Goal: Task Accomplishment & Management: Use online tool/utility

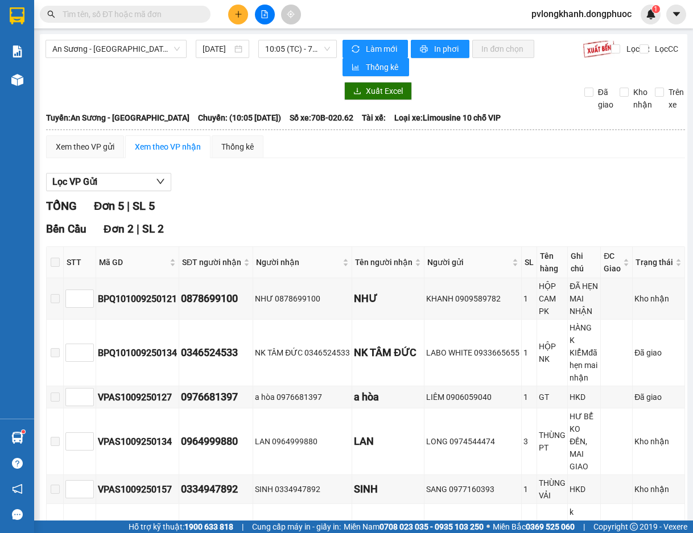
scroll to position [455, 0]
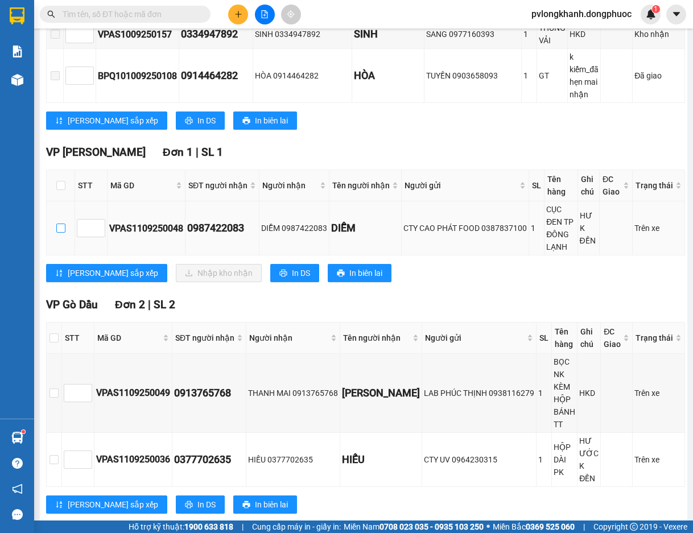
click at [56, 225] on input "checkbox" at bounding box center [60, 227] width 9 height 9
checkbox input "true"
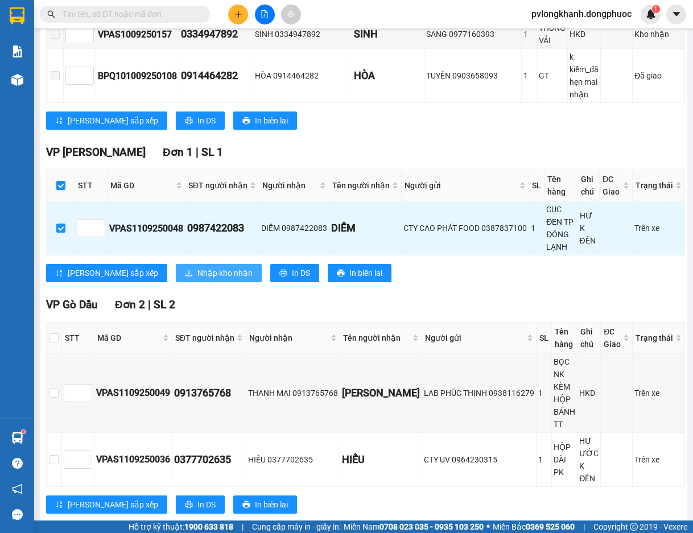
click at [176, 280] on button "Nhập kho nhận" at bounding box center [219, 273] width 86 height 18
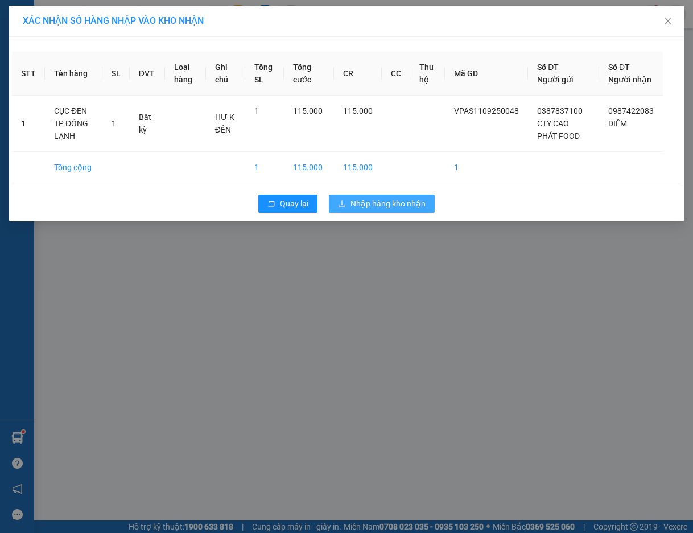
click at [368, 210] on span "Nhập hàng kho nhận" at bounding box center [387, 203] width 75 height 13
